Goal: Information Seeking & Learning: Learn about a topic

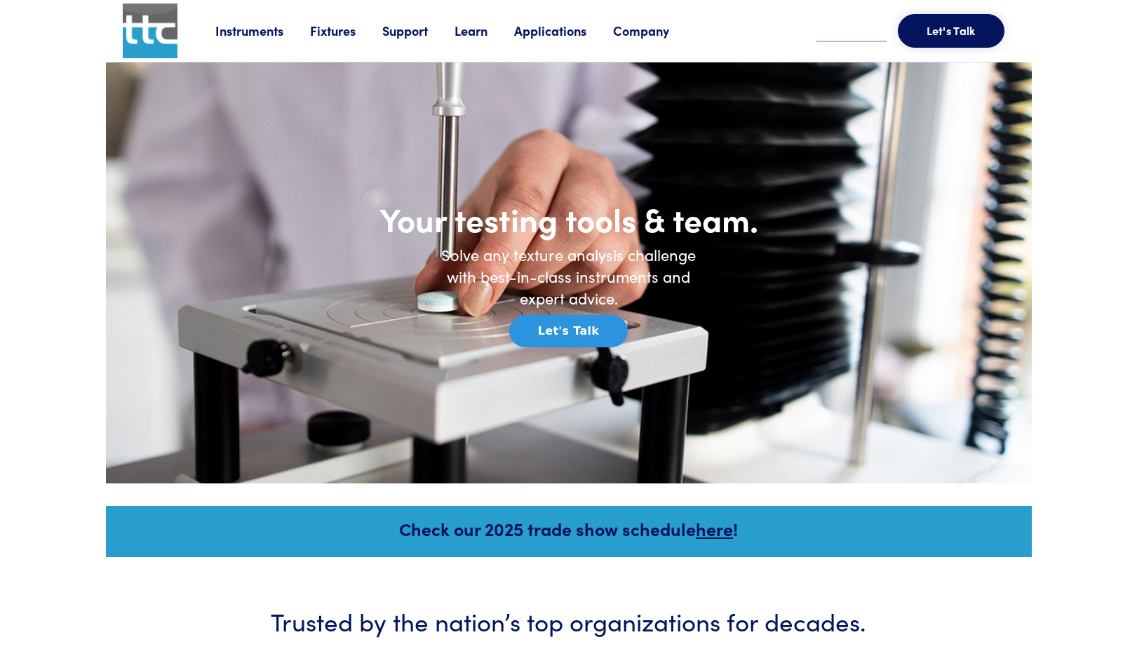
click at [472, 35] on link "Learn" at bounding box center [485, 31] width 60 height 18
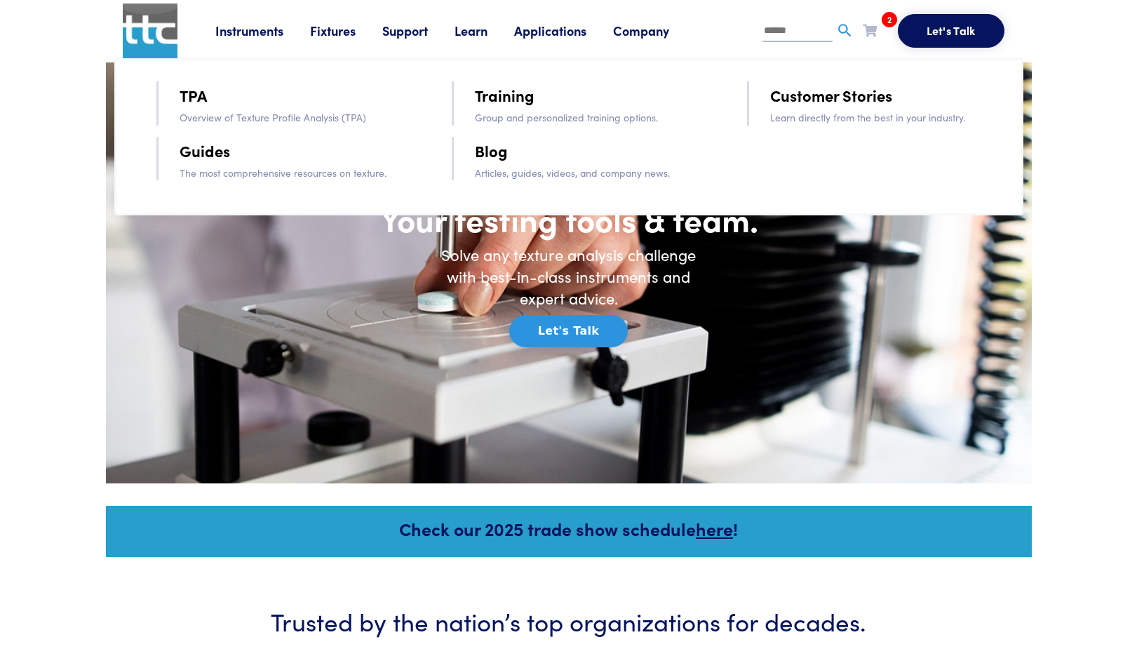
click at [196, 100] on link "TPA" at bounding box center [193, 95] width 27 height 25
